Goal: Information Seeking & Learning: Learn about a topic

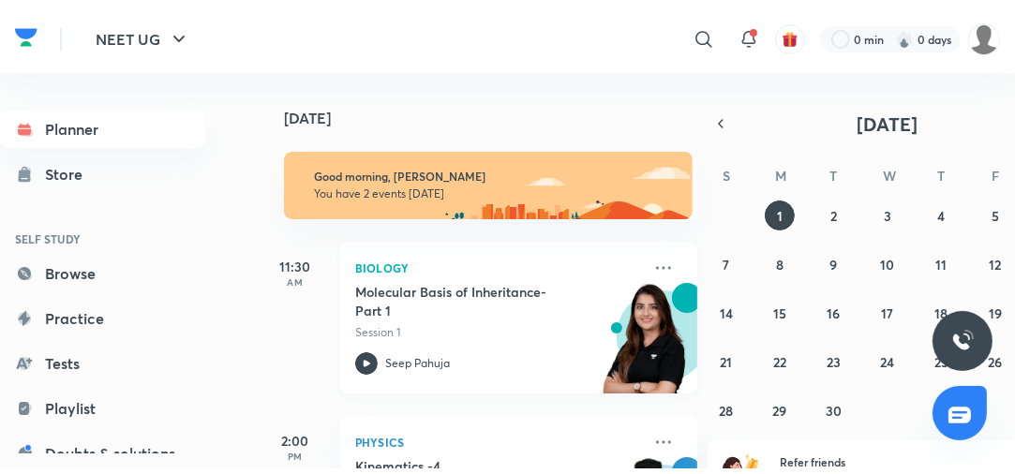
scroll to position [113, 0]
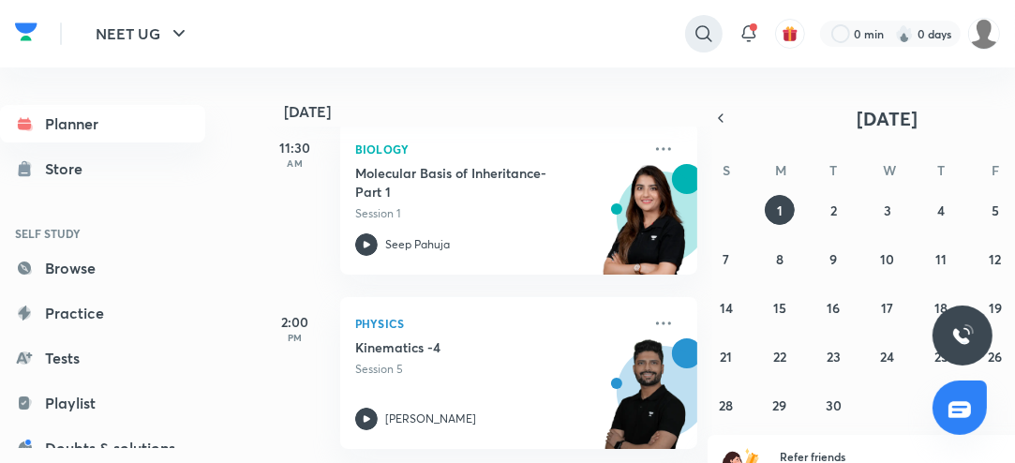
click at [705, 40] on icon at bounding box center [703, 33] width 22 height 22
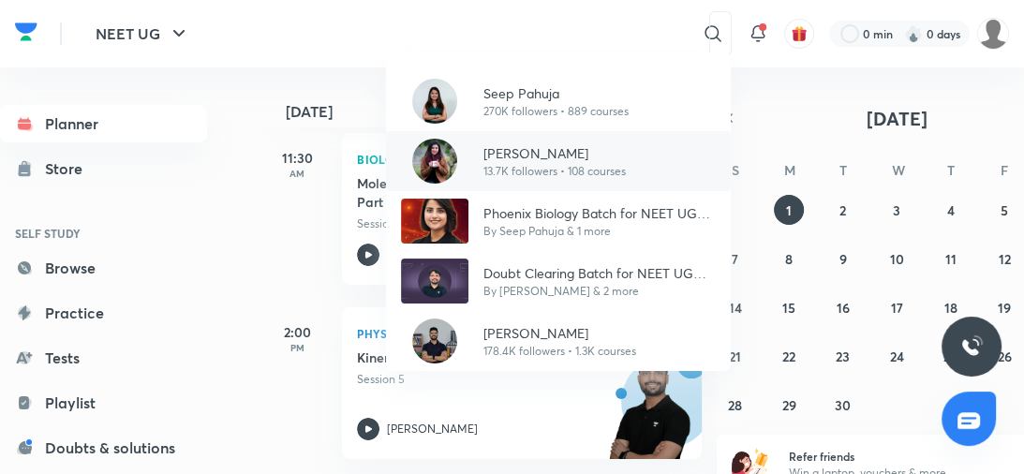
click at [466, 157] on div at bounding box center [434, 161] width 67 height 45
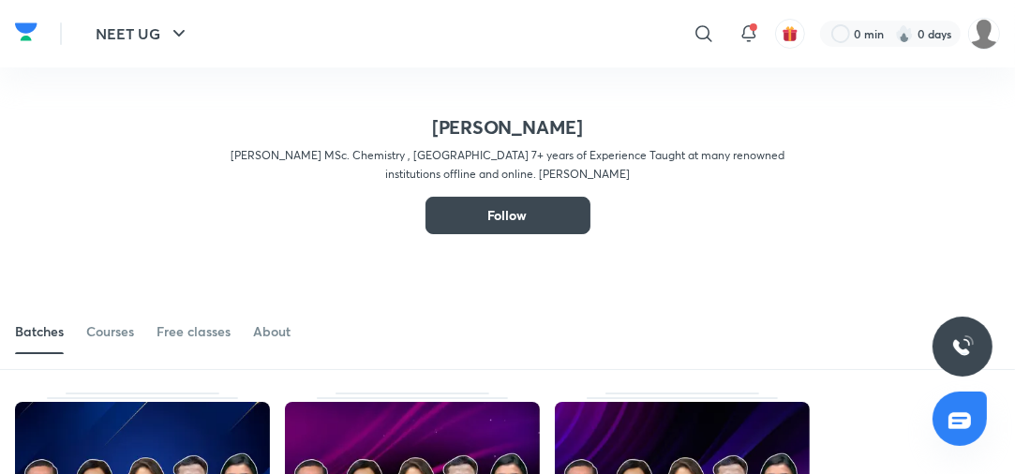
scroll to position [150, 0]
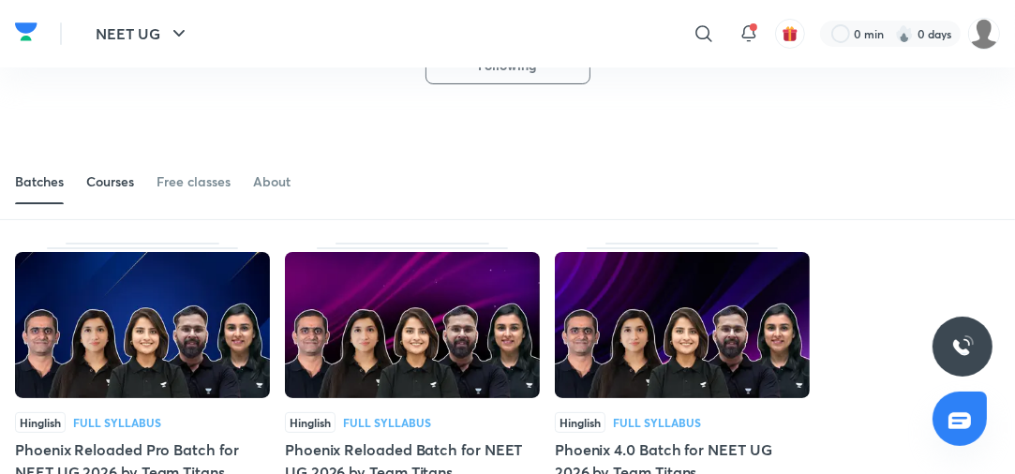
click at [101, 186] on div "Courses" at bounding box center [110, 181] width 48 height 19
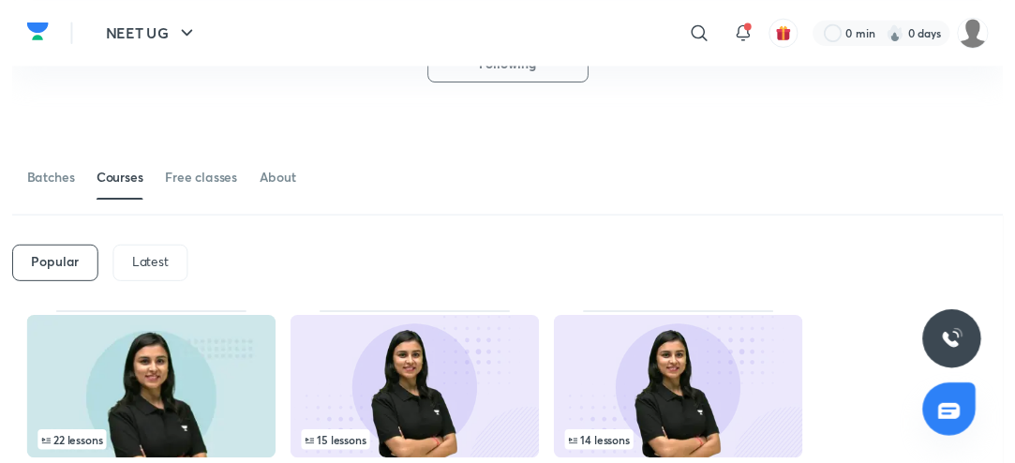
scroll to position [112, 0]
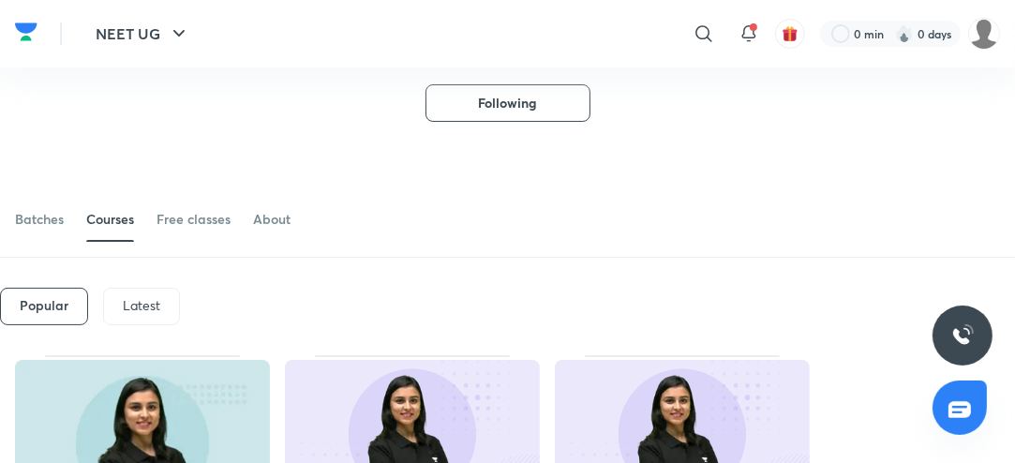
click at [141, 312] on p "Latest" at bounding box center [141, 305] width 37 height 15
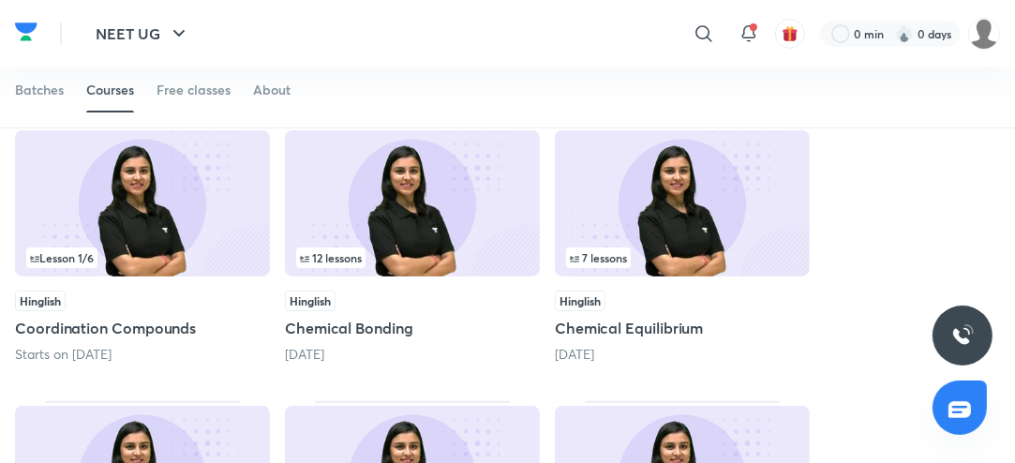
scroll to position [343, 0]
click at [184, 249] on div "Lesson 1 / 6" at bounding box center [142, 256] width 232 height 21
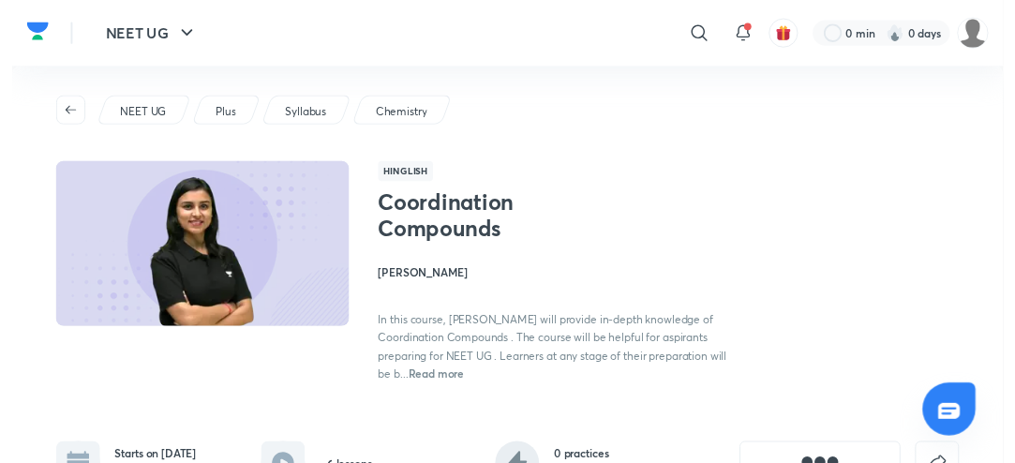
scroll to position [206, 0]
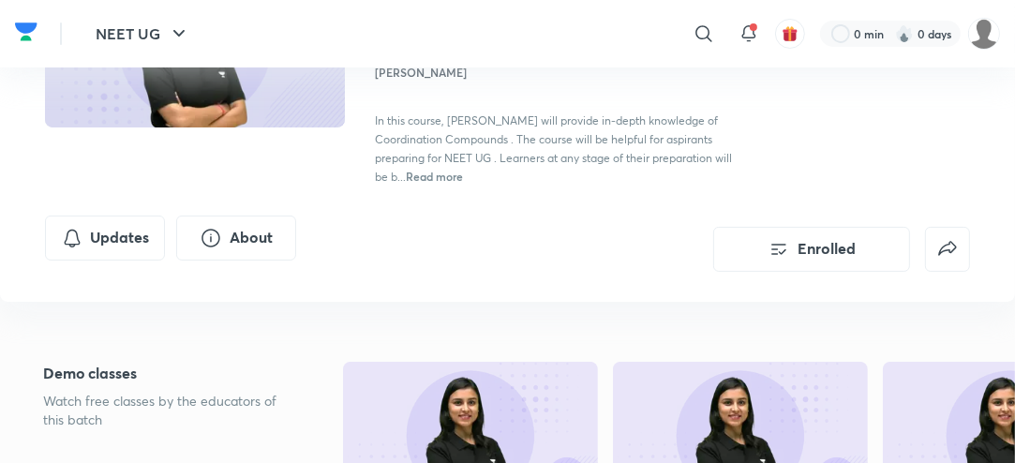
scroll to position [343, 0]
